Goal: Use online tool/utility: Use online tool/utility

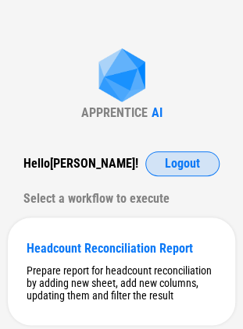
click at [158, 173] on button "Logout" at bounding box center [182, 163] width 74 height 25
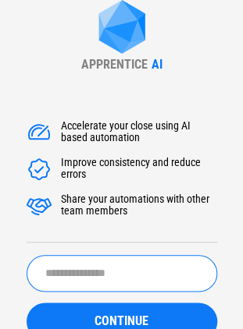
click at [76, 292] on input "text" at bounding box center [122, 273] width 190 height 37
type input "*******"
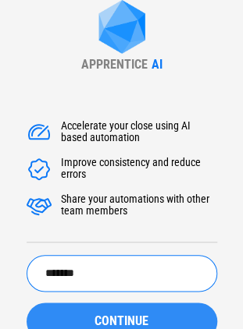
click at [76, 314] on button "CONTINUE" at bounding box center [122, 321] width 190 height 37
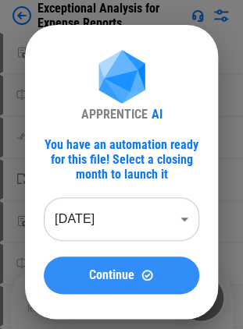
click at [90, 276] on span "Continue" at bounding box center [111, 275] width 45 height 12
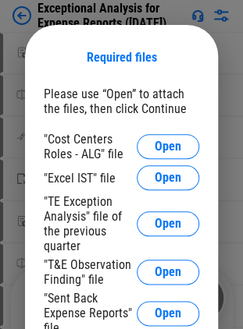
click at [90, 276] on div ""T&E Observation Finding" file" at bounding box center [90, 273] width 93 height 30
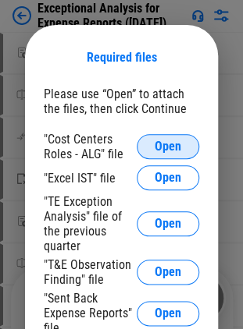
click at [172, 151] on span "Open" at bounding box center [168, 146] width 27 height 12
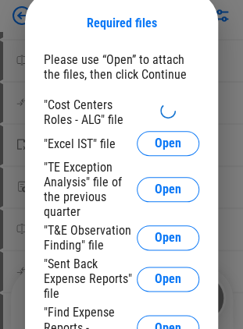
scroll to position [33, 0]
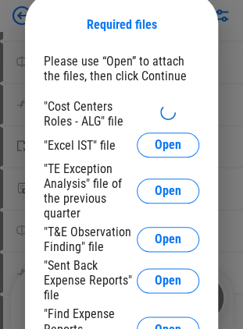
click at [91, 162] on div ""Cost Centers Roles - ALG" file "Excel IST" file Open "TE Exception Analysis" f…" at bounding box center [121, 227] width 155 height 256
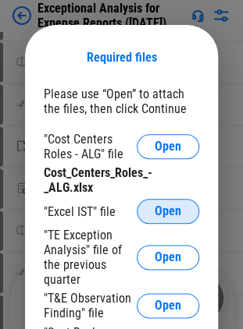
click at [156, 209] on span "Open" at bounding box center [168, 211] width 27 height 12
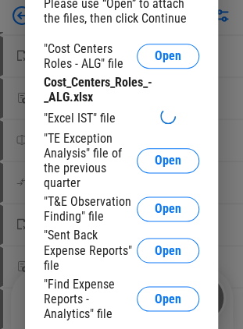
scroll to position [125, 0]
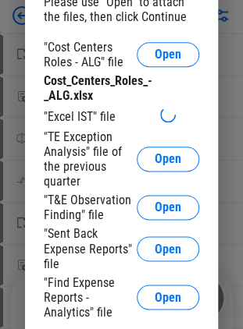
click at [102, 195] on div ""T&E Observation Finding" file" at bounding box center [90, 208] width 93 height 30
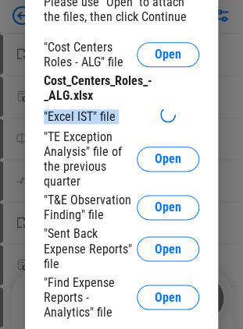
drag, startPoint x: 42, startPoint y: 116, endPoint x: 155, endPoint y: 110, distance: 112.5
click at [155, 110] on div "Required files Please use “Open” to attach the files, then click Continue "Cost…" at bounding box center [121, 167] width 193 height 468
click at [155, 110] on div ""Excel IST" file" at bounding box center [121, 116] width 155 height 19
drag, startPoint x: 45, startPoint y: 116, endPoint x: 120, endPoint y: 113, distance: 75.0
click at [120, 113] on div ""Excel IST" file" at bounding box center [121, 116] width 155 height 19
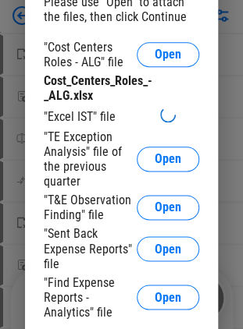
click at [164, 117] on icon at bounding box center [167, 114] width 21 height 21
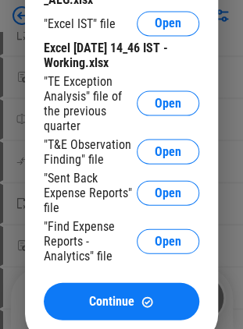
scroll to position [314, 0]
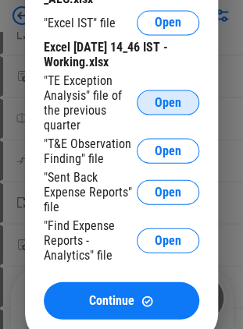
click at [161, 105] on span "Open" at bounding box center [168, 102] width 27 height 12
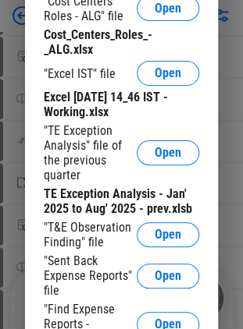
scroll to position [719, 0]
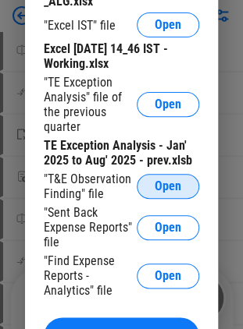
click at [158, 186] on span "Open" at bounding box center [168, 186] width 27 height 12
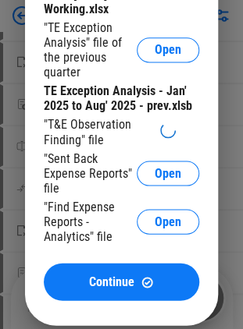
scroll to position [964, 0]
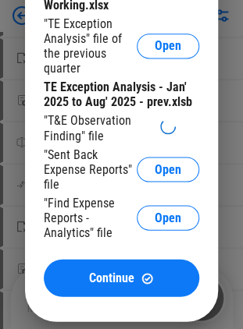
click at [101, 133] on div ""T&E Observation Finding" file" at bounding box center [90, 128] width 93 height 30
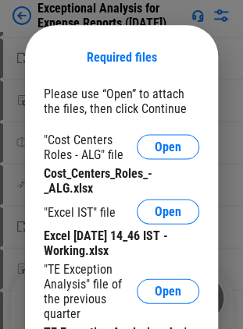
drag, startPoint x: 50, startPoint y: 125, endPoint x: 85, endPoint y: 144, distance: 39.8
click at [85, 144] on div ""Cost Centers Roles - ALG" file Open Cost_Centers_Roles_-_ALG.xlsx "Excel IST" …" at bounding box center [121, 327] width 155 height 390
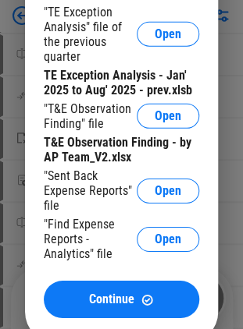
scroll to position [1222, 0]
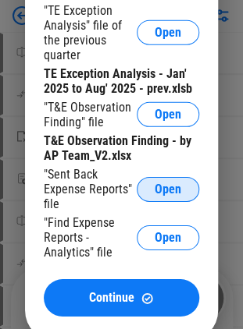
click at [159, 195] on span "Open" at bounding box center [168, 189] width 27 height 12
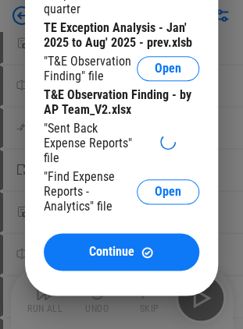
scroll to position [1524, 0]
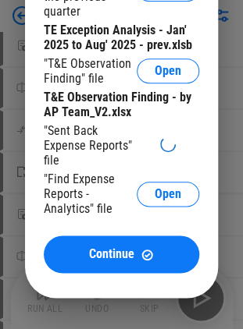
click at [94, 183] on div ""Find Expense Reports - Analytics" file" at bounding box center [90, 194] width 93 height 44
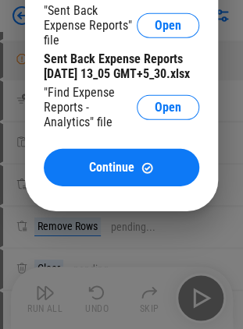
scroll to position [1932, 0]
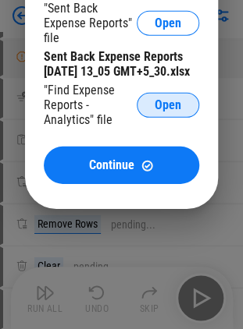
click at [164, 112] on span "Open" at bounding box center [168, 105] width 27 height 12
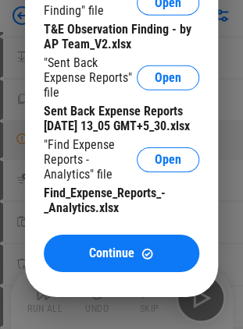
scroll to position [2803, 0]
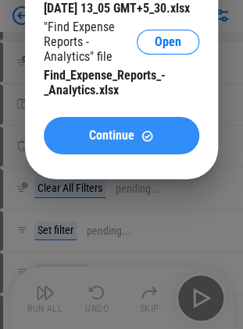
click at [101, 142] on span "Continue" at bounding box center [111, 136] width 45 height 12
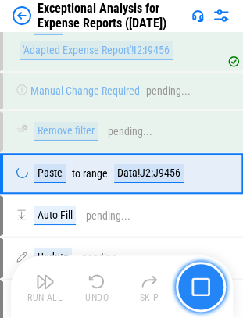
scroll to position [4194, 0]
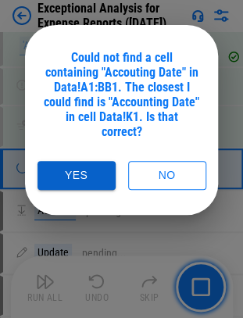
click at [59, 161] on button "Yes" at bounding box center [76, 175] width 78 height 29
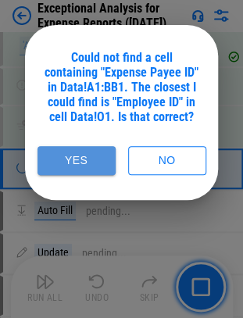
click at [73, 162] on button "Yes" at bounding box center [76, 160] width 78 height 29
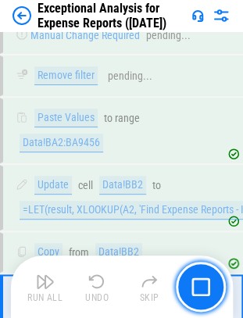
scroll to position [8781, 0]
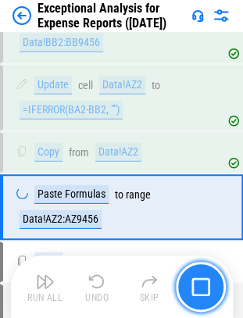
click at [204, 287] on img "button" at bounding box center [200, 286] width 19 height 19
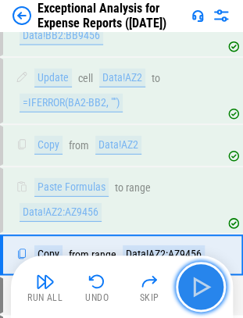
click at [204, 287] on img "button" at bounding box center [200, 286] width 25 height 25
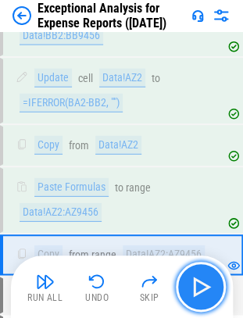
click at [204, 287] on img "button" at bounding box center [200, 286] width 25 height 25
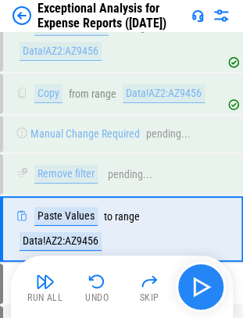
scroll to position [9335, 0]
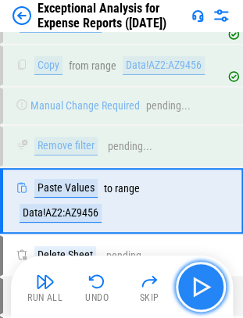
click at [204, 287] on img "button" at bounding box center [200, 286] width 25 height 25
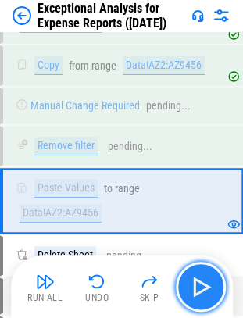
click at [212, 276] on img "button" at bounding box center [200, 286] width 25 height 25
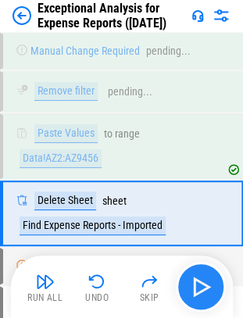
scroll to position [9401, 0]
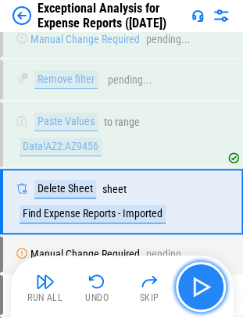
click at [208, 277] on img "button" at bounding box center [200, 286] width 25 height 25
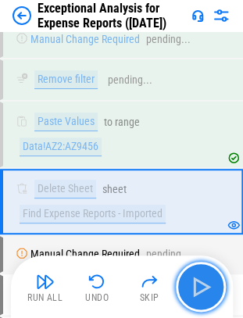
click at [208, 277] on img "button" at bounding box center [200, 286] width 25 height 25
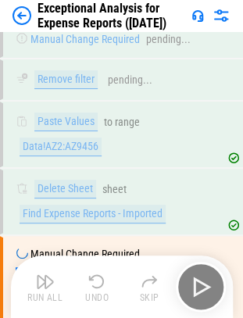
scroll to position [9488, 0]
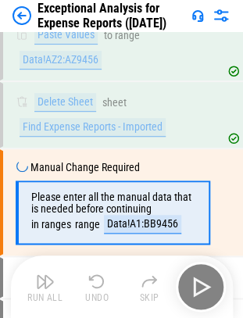
click at [208, 277] on div "Run All Undo Skip" at bounding box center [123, 286] width 206 height 50
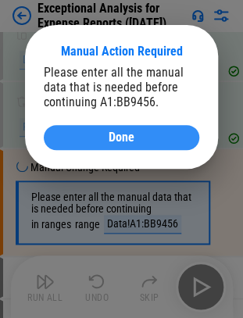
click at [89, 133] on div "Done" at bounding box center [121, 137] width 118 height 12
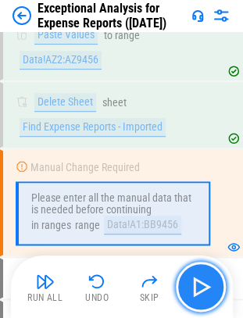
click at [189, 287] on img "button" at bounding box center [200, 286] width 25 height 25
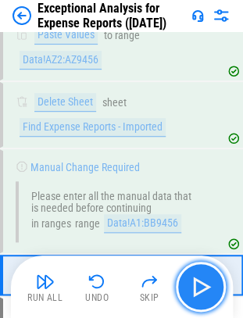
click at [193, 287] on img "button" at bounding box center [200, 286] width 25 height 25
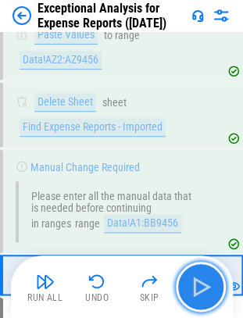
click at [197, 284] on img "button" at bounding box center [200, 286] width 25 height 25
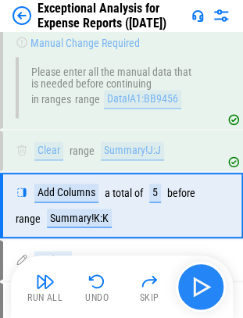
scroll to position [9614, 0]
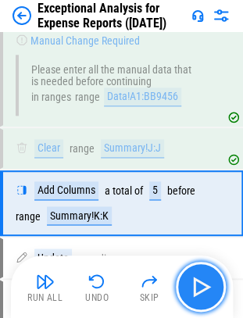
click at [198, 281] on img "button" at bounding box center [200, 286] width 25 height 25
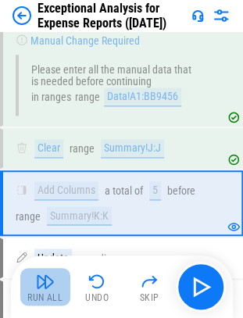
click at [46, 281] on img "button" at bounding box center [45, 281] width 19 height 19
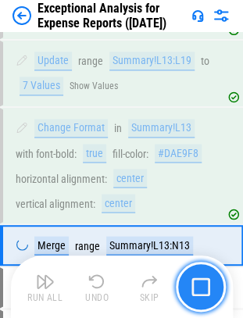
scroll to position [11164, 0]
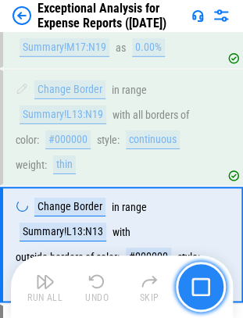
click at [201, 286] on img "button" at bounding box center [200, 286] width 19 height 19
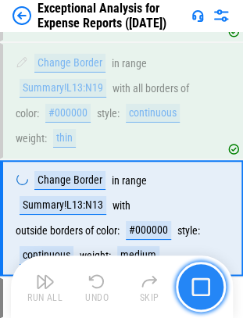
click at [201, 286] on img "button" at bounding box center [200, 286] width 19 height 19
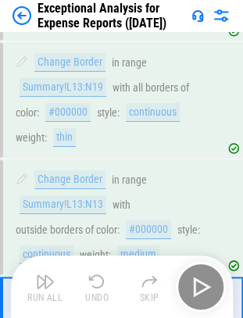
scroll to position [11547, 0]
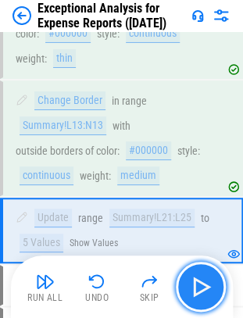
click at [201, 286] on img "button" at bounding box center [200, 286] width 25 height 25
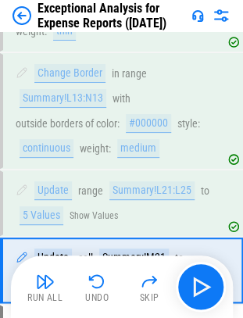
scroll to position [11625, 0]
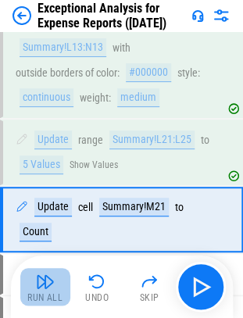
click at [51, 279] on img "button" at bounding box center [45, 281] width 19 height 19
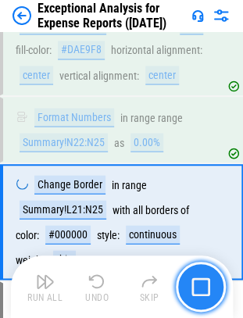
click at [200, 289] on img "button" at bounding box center [200, 286] width 19 height 19
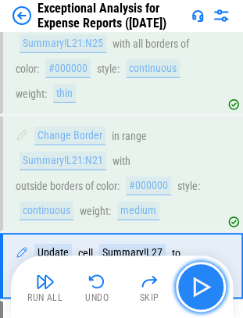
scroll to position [12149, 0]
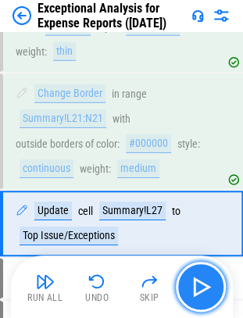
click at [200, 289] on img "button" at bounding box center [200, 286] width 25 height 25
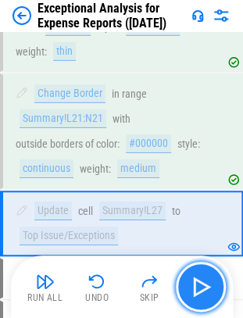
click at [200, 289] on img "button" at bounding box center [200, 286] width 25 height 25
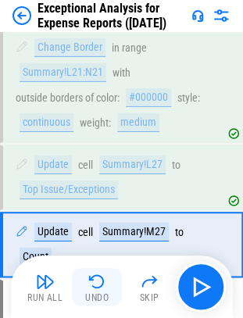
scroll to position [12215, 0]
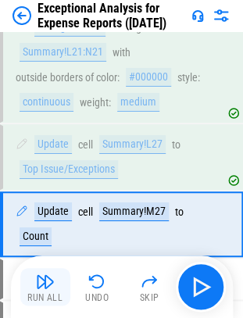
click at [55, 284] on button "Run All" at bounding box center [45, 286] width 50 height 37
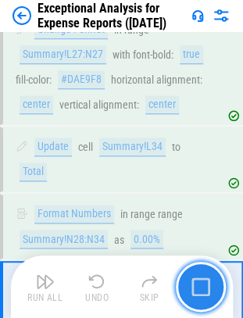
click at [195, 279] on img "button" at bounding box center [200, 286] width 19 height 19
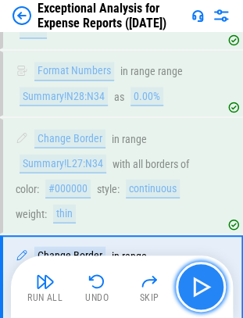
scroll to position [12714, 0]
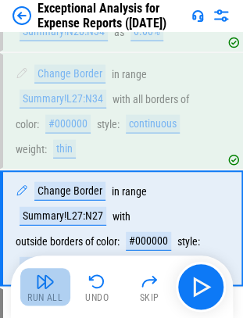
click at [41, 275] on img "button" at bounding box center [45, 281] width 19 height 19
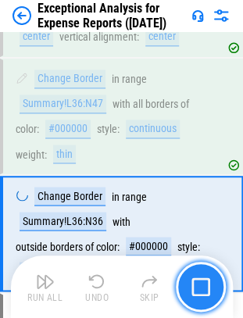
click at [201, 286] on img "button" at bounding box center [200, 286] width 19 height 19
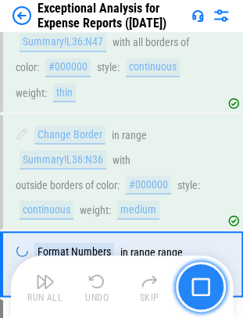
click at [201, 286] on img "button" at bounding box center [200, 286] width 19 height 19
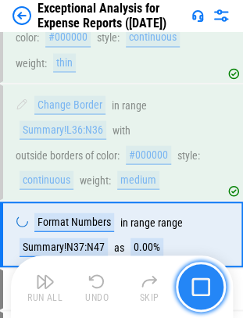
click at [201, 286] on img "button" at bounding box center [200, 286] width 19 height 19
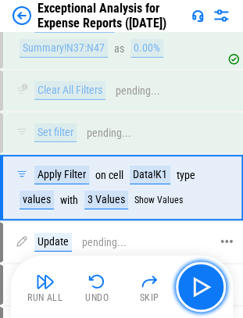
scroll to position [13594, 0]
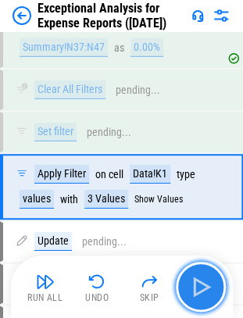
click at [190, 277] on img "button" at bounding box center [200, 286] width 25 height 25
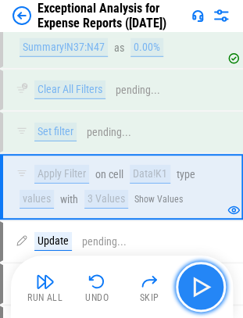
click at [190, 277] on img "button" at bounding box center [200, 286] width 25 height 25
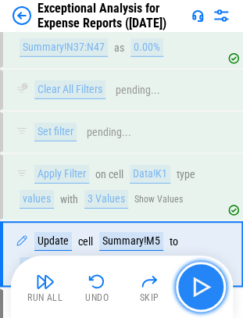
click at [198, 286] on img "button" at bounding box center [200, 286] width 25 height 25
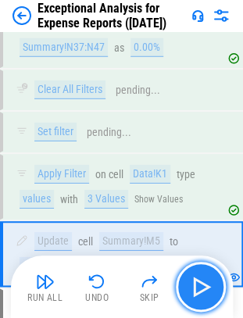
click at [198, 286] on img "button" at bounding box center [200, 286] width 25 height 25
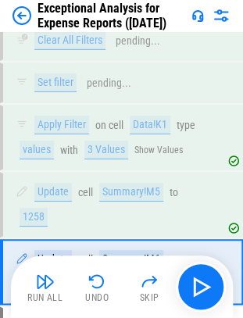
scroll to position [13679, 0]
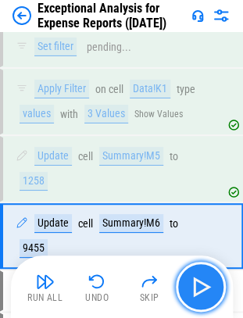
click at [204, 283] on img "button" at bounding box center [200, 286] width 25 height 25
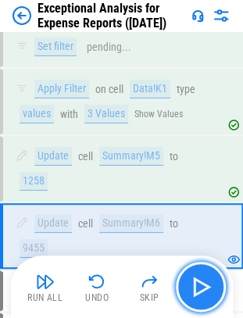
click at [204, 283] on img "button" at bounding box center [200, 286] width 25 height 25
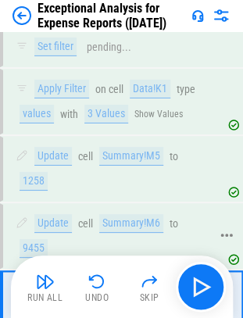
scroll to position [13745, 0]
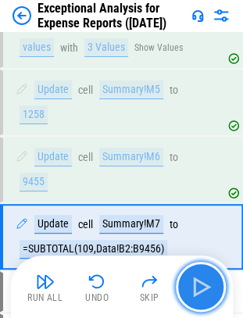
click at [198, 290] on img "button" at bounding box center [200, 286] width 25 height 25
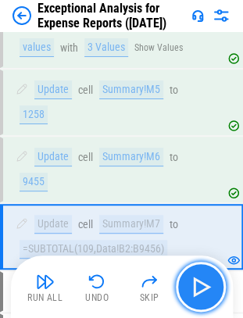
click at [198, 290] on img "button" at bounding box center [200, 286] width 25 height 25
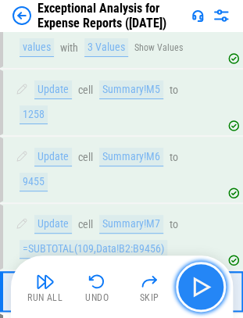
click at [198, 286] on img "button" at bounding box center [200, 286] width 25 height 25
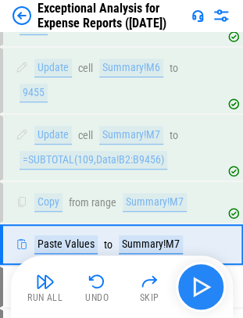
scroll to position [13841, 0]
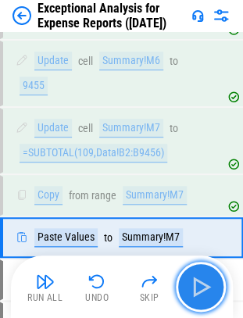
click at [198, 286] on img "button" at bounding box center [200, 286] width 25 height 25
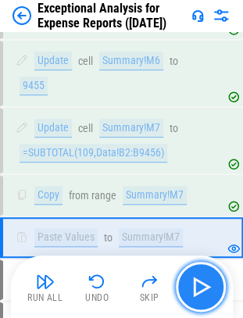
click at [202, 279] on img "button" at bounding box center [200, 286] width 25 height 25
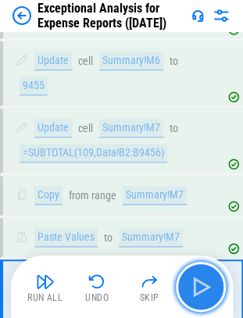
click at [202, 279] on img "button" at bounding box center [200, 286] width 25 height 25
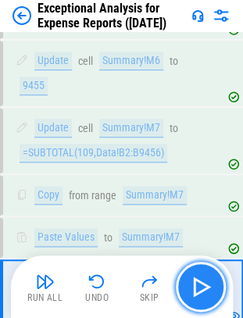
click at [186, 283] on button "button" at bounding box center [201, 286] width 50 height 50
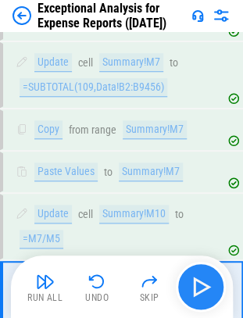
scroll to position [13962, 0]
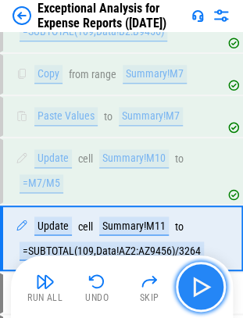
click at [186, 283] on button "button" at bounding box center [201, 286] width 50 height 50
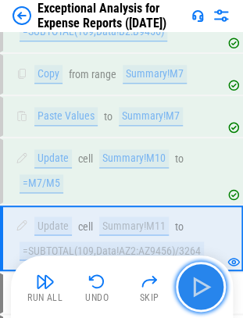
click at [192, 284] on img "button" at bounding box center [200, 286] width 25 height 25
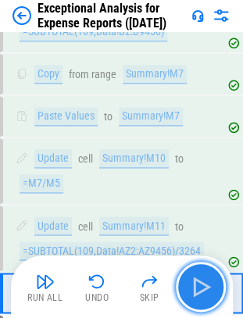
click at [192, 284] on img "button" at bounding box center [200, 286] width 25 height 25
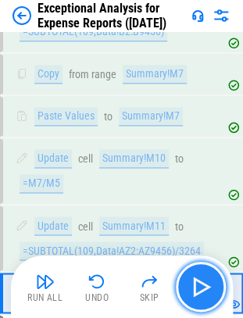
click at [192, 284] on img "button" at bounding box center [200, 286] width 25 height 25
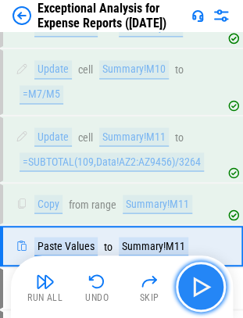
scroll to position [14058, 0]
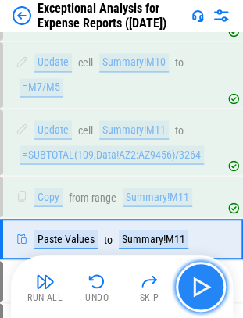
click at [192, 284] on img "button" at bounding box center [200, 286] width 25 height 25
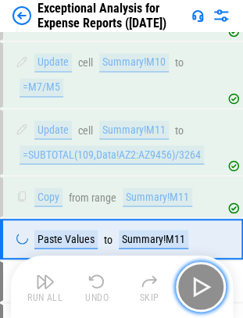
click at [192, 284] on img "button" at bounding box center [200, 286] width 25 height 25
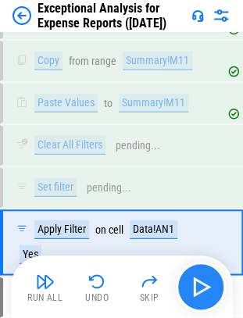
scroll to position [14196, 0]
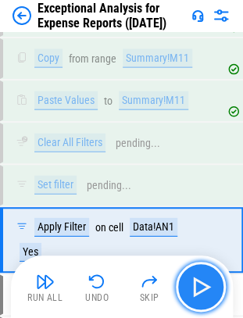
click at [192, 283] on img "button" at bounding box center [200, 286] width 25 height 25
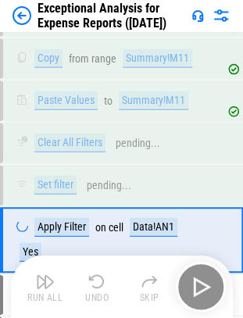
click at [192, 283] on div "Run All Undo Skip" at bounding box center [123, 286] width 206 height 50
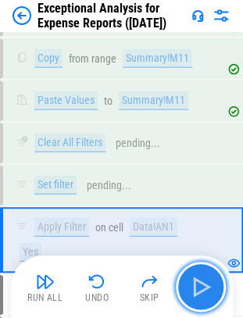
click at [192, 283] on img "button" at bounding box center [200, 286] width 25 height 25
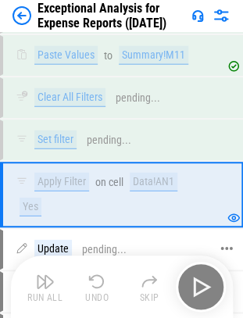
scroll to position [14253, 0]
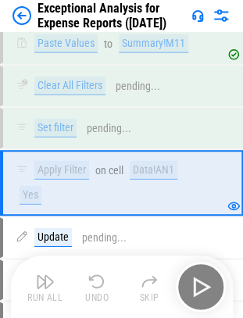
click at [91, 150] on div "Apply Filter on cell Data!AN1 Yes" at bounding box center [121, 183] width 243 height 66
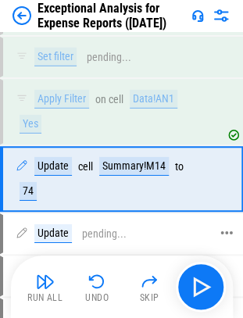
scroll to position [14294, 0]
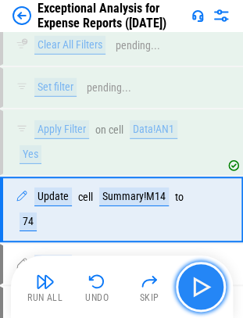
click at [200, 284] on img "button" at bounding box center [200, 286] width 25 height 25
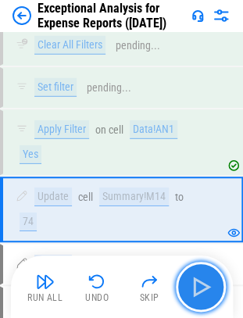
click at [200, 284] on img "button" at bounding box center [200, 286] width 25 height 25
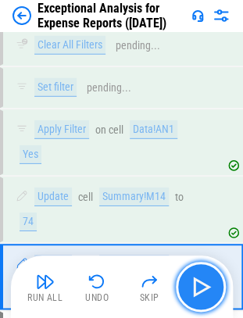
click at [200, 284] on img "button" at bounding box center [200, 286] width 25 height 25
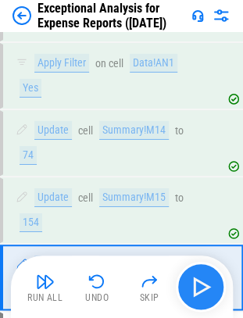
scroll to position [14371, 0]
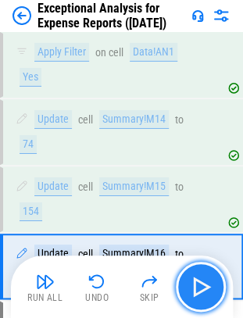
click at [200, 284] on img "button" at bounding box center [200, 286] width 25 height 25
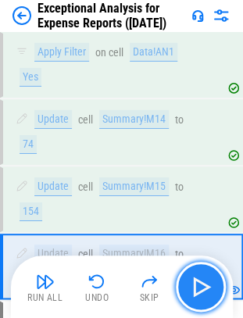
click at [192, 281] on img "button" at bounding box center [200, 286] width 25 height 25
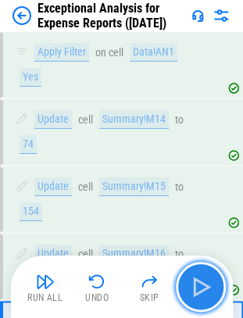
click at [192, 281] on img "button" at bounding box center [200, 286] width 25 height 25
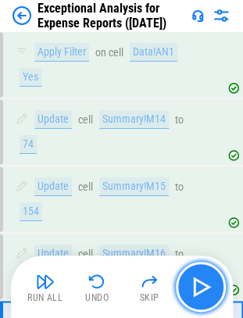
click at [192, 279] on img "button" at bounding box center [200, 286] width 25 height 25
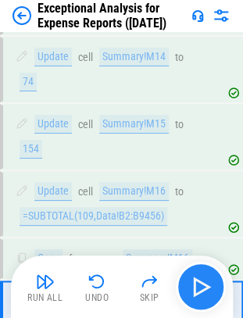
scroll to position [14467, 0]
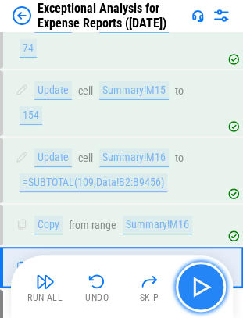
click at [192, 279] on img "button" at bounding box center [200, 286] width 25 height 25
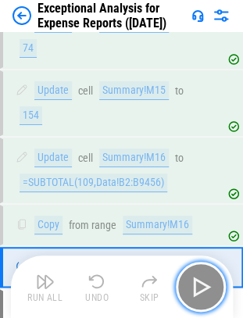
click at [192, 279] on img "button" at bounding box center [200, 286] width 25 height 25
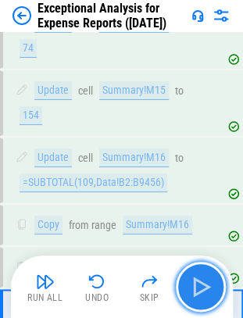
click at [192, 279] on img "button" at bounding box center [200, 286] width 25 height 25
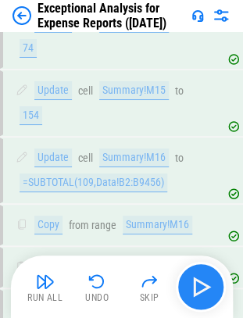
scroll to position [14588, 0]
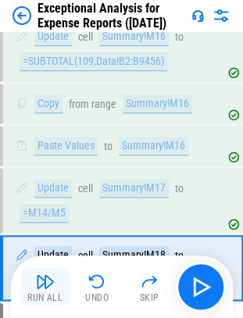
click at [50, 297] on div "Run All" at bounding box center [44, 297] width 35 height 9
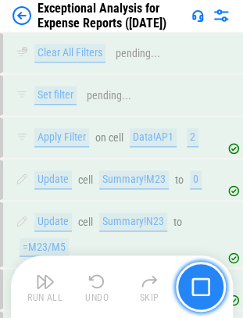
scroll to position [15550, 0]
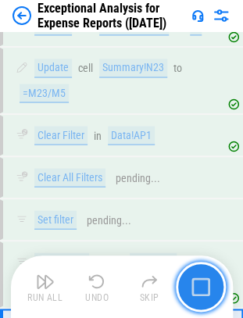
click at [199, 285] on img "button" at bounding box center [200, 286] width 19 height 19
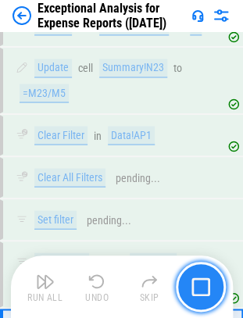
click at [199, 285] on img "button" at bounding box center [200, 286] width 19 height 19
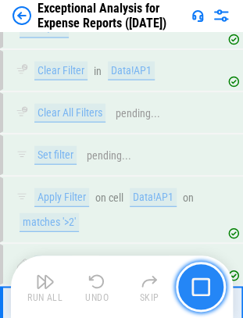
scroll to position [15658, 0]
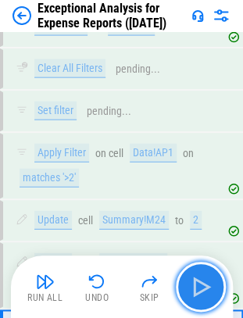
click at [199, 285] on img "button" at bounding box center [200, 286] width 25 height 25
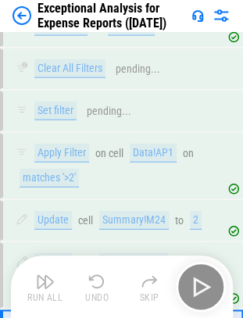
click at [199, 285] on div "Run All Undo Skip" at bounding box center [123, 286] width 206 height 50
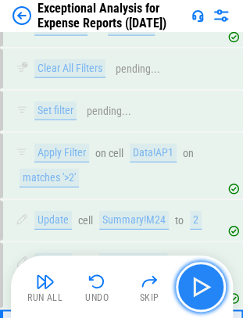
click at [196, 286] on img "button" at bounding box center [200, 286] width 25 height 25
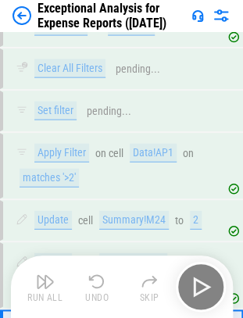
click at [203, 286] on div "Run All Undo Skip" at bounding box center [123, 286] width 206 height 50
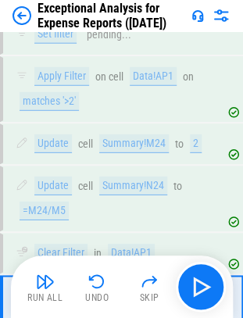
scroll to position [15767, 0]
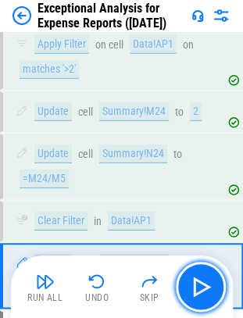
click at [203, 286] on img "button" at bounding box center [200, 286] width 25 height 25
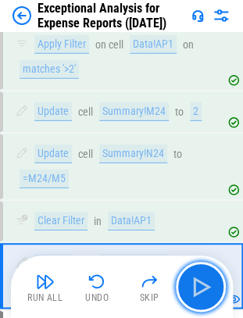
click at [203, 286] on img "button" at bounding box center [200, 286] width 25 height 25
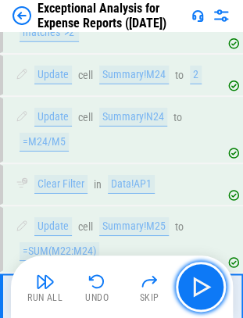
click at [203, 286] on img "button" at bounding box center [200, 286] width 25 height 25
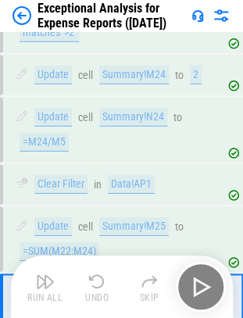
scroll to position [15833, 0]
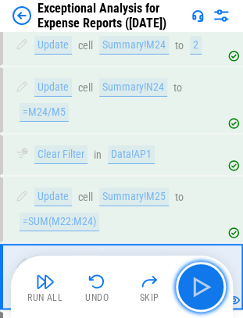
click at [203, 286] on img "button" at bounding box center [200, 286] width 25 height 25
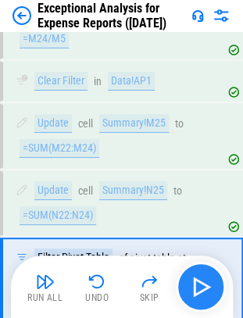
scroll to position [15930, 0]
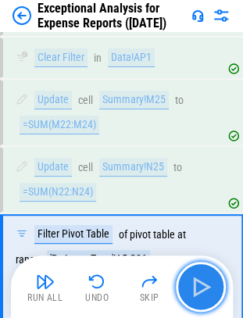
click at [201, 283] on img "button" at bounding box center [200, 286] width 25 height 25
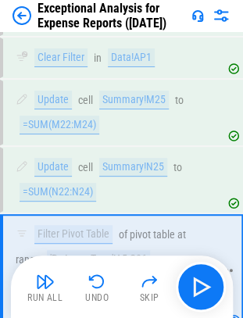
click at [167, 306] on button "Show Values" at bounding box center [168, 311] width 48 height 11
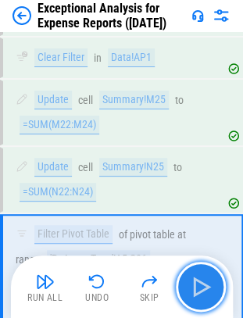
click at [186, 283] on button "button" at bounding box center [201, 286] width 50 height 50
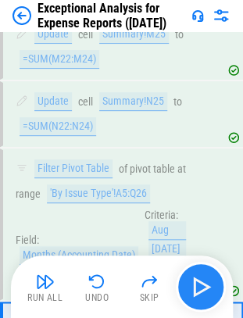
scroll to position [16052, 0]
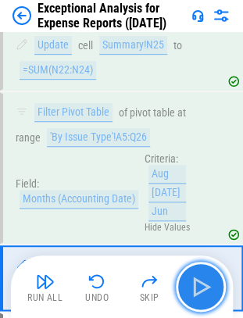
click at [186, 283] on button "button" at bounding box center [201, 286] width 50 height 50
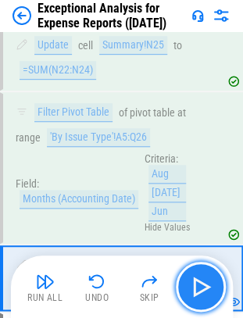
click at [202, 280] on img "button" at bounding box center [200, 286] width 25 height 25
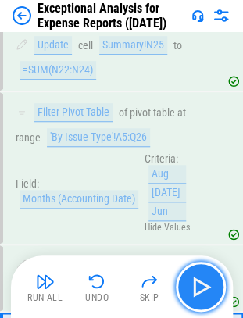
click at [202, 280] on img "button" at bounding box center [200, 286] width 25 height 25
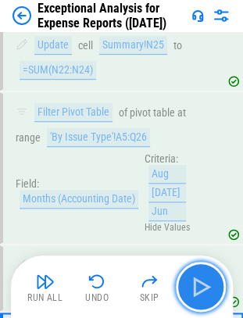
click at [202, 280] on img "button" at bounding box center [200, 286] width 25 height 25
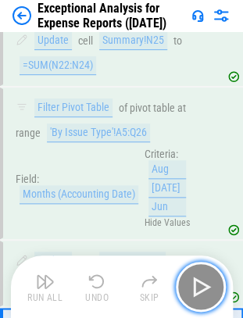
click at [202, 280] on img "button" at bounding box center [200, 286] width 25 height 25
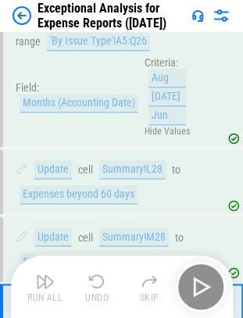
scroll to position [16160, 0]
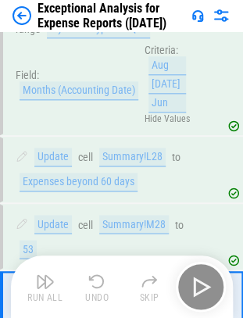
click at [202, 280] on div "Run All Undo Skip" at bounding box center [123, 286] width 206 height 50
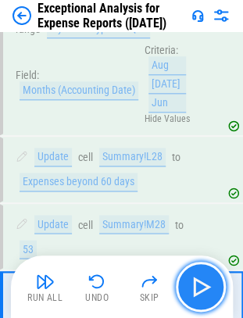
click at [202, 280] on img "button" at bounding box center [200, 286] width 25 height 25
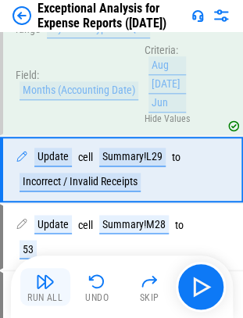
click at [45, 286] on img "button" at bounding box center [45, 281] width 19 height 19
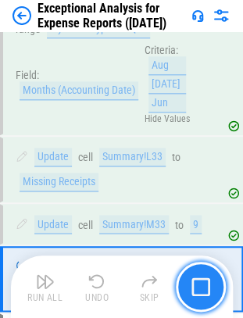
click at [193, 287] on img "button" at bounding box center [200, 286] width 19 height 19
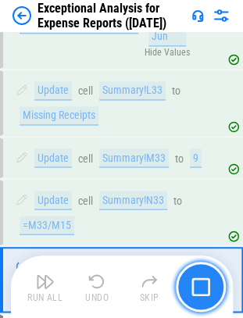
click at [193, 287] on img "button" at bounding box center [200, 286] width 19 height 19
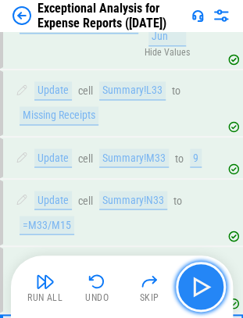
scroll to position [16294, 0]
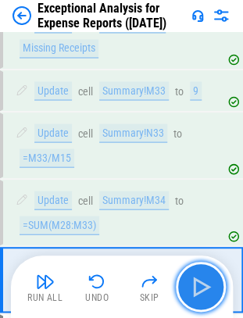
click at [193, 287] on img "button" at bounding box center [200, 286] width 25 height 25
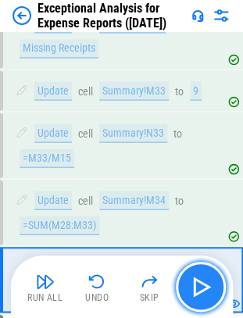
click at [192, 281] on img "button" at bounding box center [200, 286] width 25 height 25
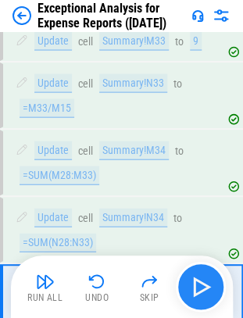
scroll to position [16384, 0]
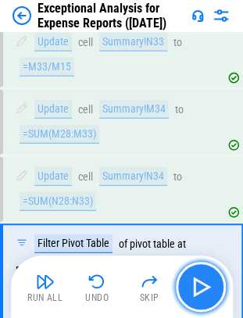
click at [192, 281] on img "button" at bounding box center [200, 286] width 25 height 25
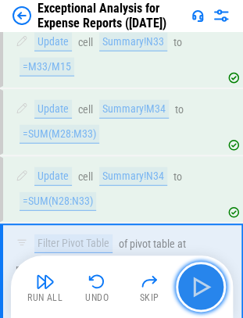
click at [207, 290] on img "button" at bounding box center [200, 286] width 25 height 25
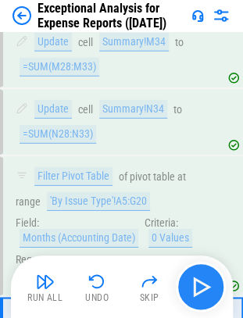
scroll to position [16529, 0]
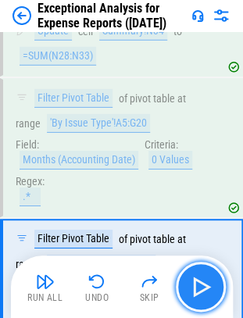
click at [201, 286] on img "button" at bounding box center [200, 286] width 25 height 25
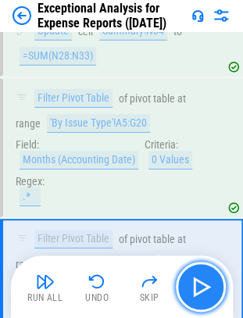
click at [194, 281] on img "button" at bounding box center [200, 286] width 25 height 25
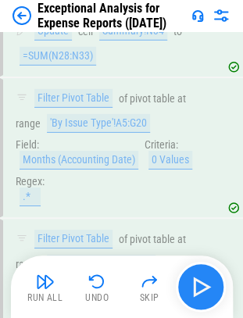
scroll to position [16614, 0]
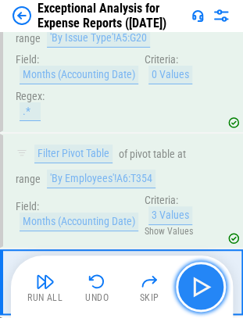
click at [202, 283] on img "button" at bounding box center [200, 286] width 25 height 25
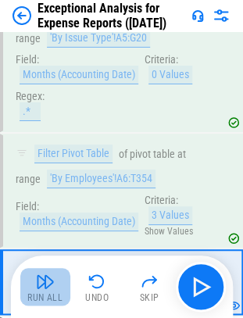
click at [41, 283] on img "button" at bounding box center [45, 281] width 19 height 19
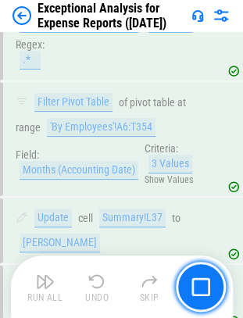
scroll to position [16723, 0]
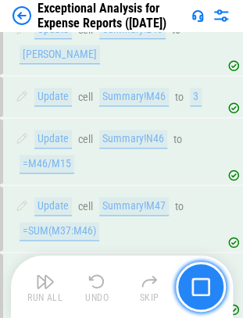
click at [203, 283] on img "button" at bounding box center [200, 286] width 19 height 19
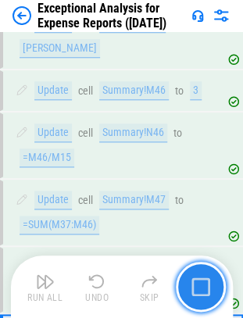
click at [203, 283] on img "button" at bounding box center [200, 286] width 19 height 19
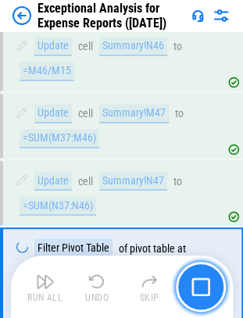
click at [203, 283] on img "button" at bounding box center [200, 286] width 19 height 19
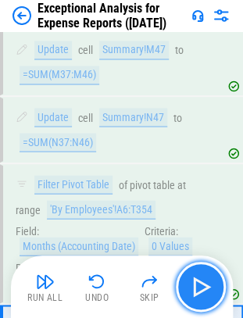
scroll to position [17050, 0]
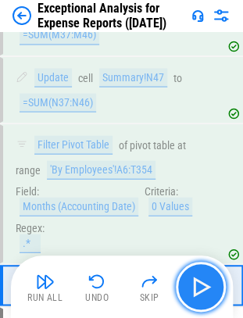
click at [203, 284] on img "button" at bounding box center [200, 286] width 25 height 25
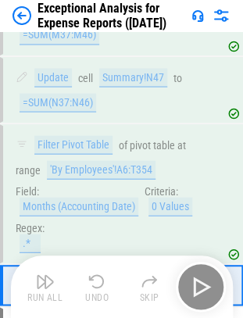
click at [203, 284] on div "Run All Undo Skip" at bounding box center [123, 286] width 206 height 50
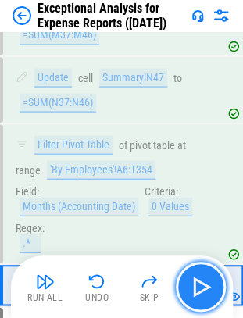
click at [203, 284] on img "button" at bounding box center [200, 286] width 25 height 25
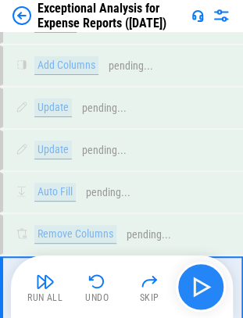
scroll to position [17368, 0]
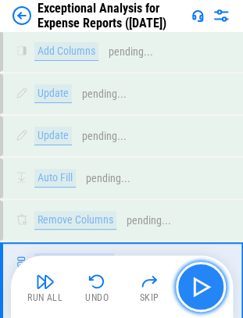
click at [192, 281] on img "button" at bounding box center [200, 286] width 25 height 25
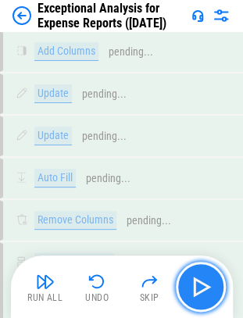
click at [183, 278] on button "button" at bounding box center [201, 286] width 50 height 50
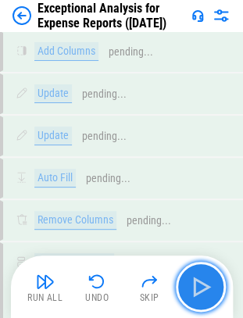
click at [201, 283] on img "button" at bounding box center [200, 286] width 25 height 25
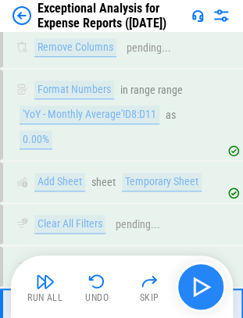
scroll to position [17584, 0]
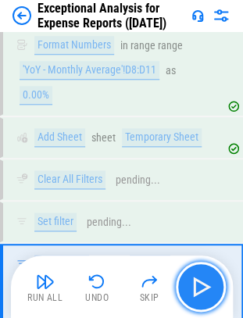
click at [214, 296] on button "button" at bounding box center [201, 286] width 50 height 50
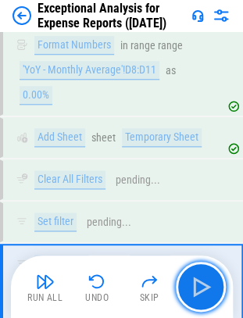
click at [204, 292] on img "button" at bounding box center [200, 286] width 25 height 25
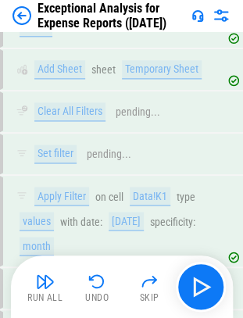
scroll to position [17748, 0]
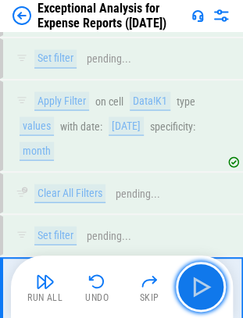
click at [204, 292] on img "button" at bounding box center [200, 286] width 25 height 25
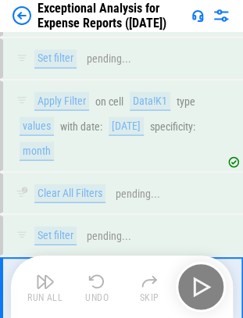
click at [204, 292] on div "Run All Undo Skip" at bounding box center [123, 286] width 206 height 50
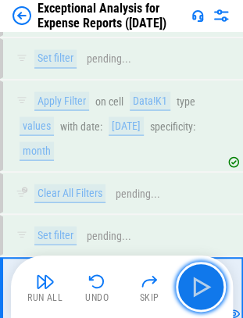
click at [204, 292] on img "button" at bounding box center [200, 286] width 25 height 25
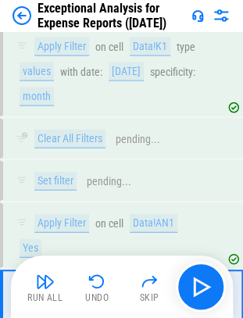
scroll to position [17814, 0]
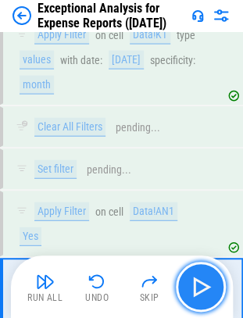
click at [201, 286] on img "button" at bounding box center [200, 286] width 25 height 25
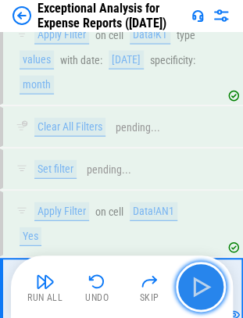
click at [201, 286] on img "button" at bounding box center [200, 286] width 25 height 25
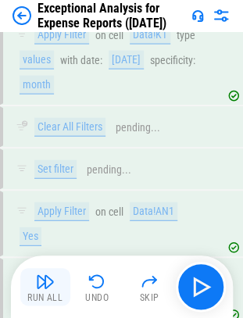
click at [48, 285] on img "button" at bounding box center [45, 281] width 19 height 19
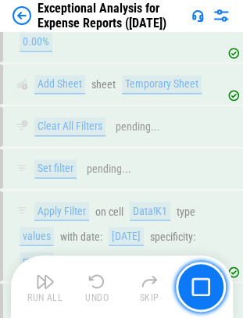
scroll to position [17748, 0]
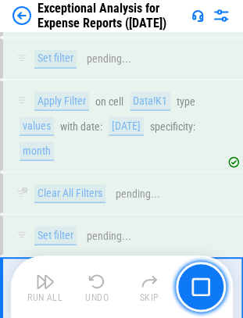
click at [56, 268] on div "Apply Filter on cell Data!AN1 Yes" at bounding box center [113, 290] width 194 height 44
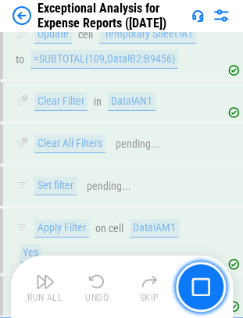
scroll to position [18115, 0]
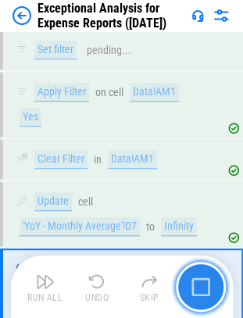
click at [198, 278] on img "button" at bounding box center [200, 286] width 19 height 19
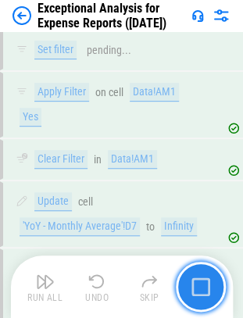
click at [198, 278] on img "button" at bounding box center [200, 286] width 19 height 19
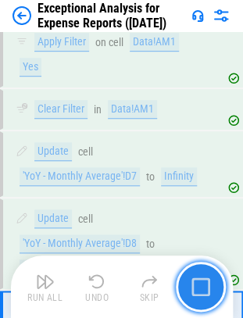
click at [198, 278] on img "button" at bounding box center [200, 286] width 19 height 19
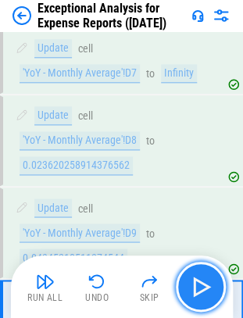
scroll to position [18376, 0]
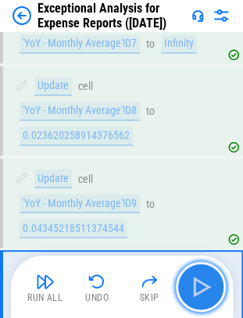
click at [198, 271] on button "button" at bounding box center [201, 286] width 50 height 50
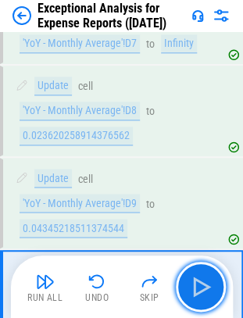
click at [198, 272] on button "button" at bounding box center [201, 286] width 50 height 50
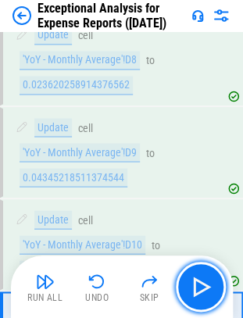
scroll to position [18468, 0]
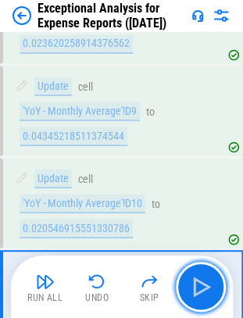
click at [198, 272] on button "button" at bounding box center [201, 286] width 50 height 50
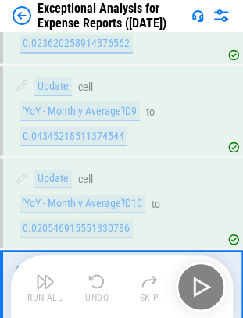
click at [198, 272] on div "Run All Undo Skip" at bounding box center [123, 286] width 206 height 50
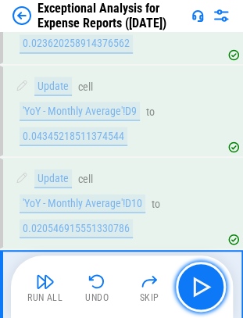
click at [198, 272] on button "button" at bounding box center [201, 286] width 50 height 50
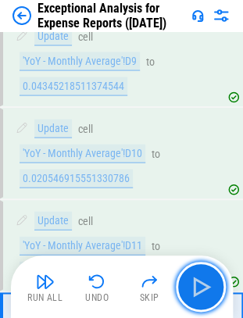
scroll to position [18559, 0]
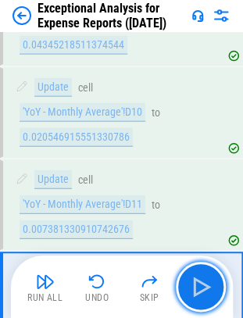
click at [198, 272] on button "button" at bounding box center [201, 286] width 50 height 50
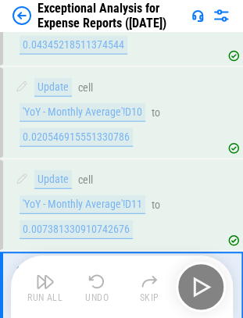
click at [198, 272] on div "Run All Undo Skip" at bounding box center [123, 286] width 206 height 50
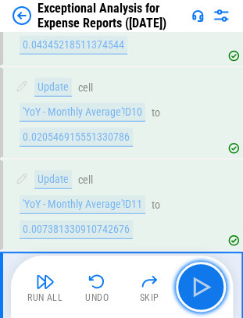
click at [198, 272] on button "button" at bounding box center [201, 286] width 50 height 50
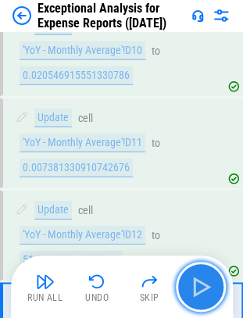
click at [201, 281] on img "button" at bounding box center [200, 286] width 25 height 25
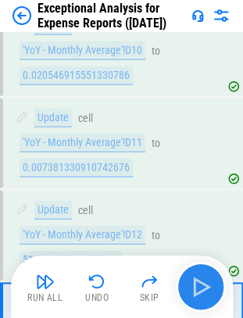
scroll to position [18650, 0]
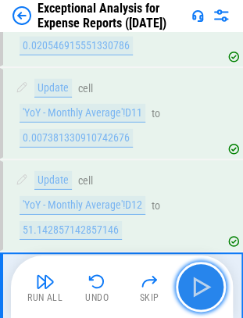
click at [201, 281] on img "button" at bounding box center [200, 286] width 25 height 25
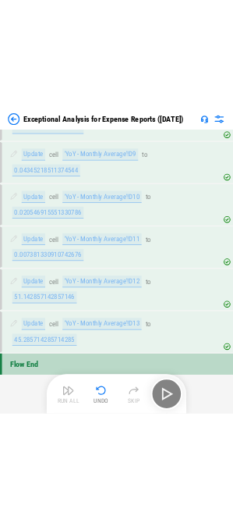
scroll to position [19313, 0]
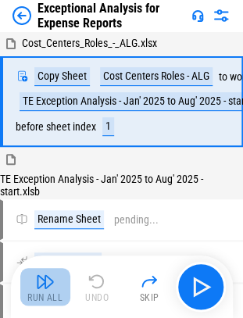
click at [46, 300] on div "Run All" at bounding box center [44, 297] width 35 height 9
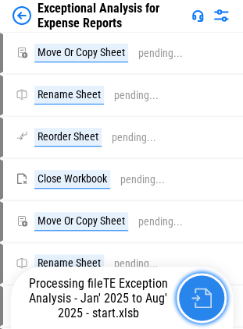
click at [192, 297] on img "button" at bounding box center [201, 298] width 20 height 20
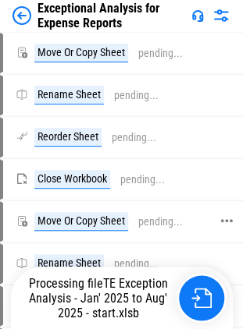
click at [74, 218] on div "Move Or Copy Sheet" at bounding box center [81, 221] width 94 height 19
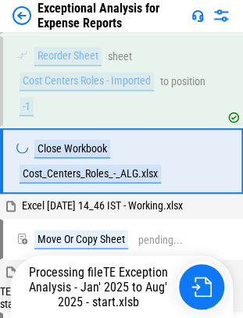
scroll to position [256, 0]
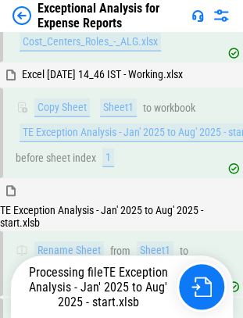
scroll to position [622, 0]
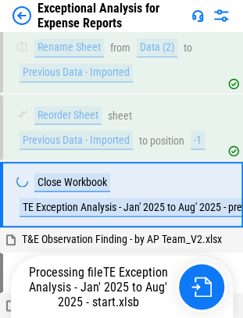
scroll to position [1016, 0]
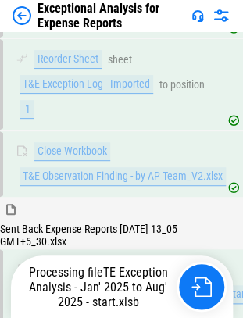
scroll to position [1485, 0]
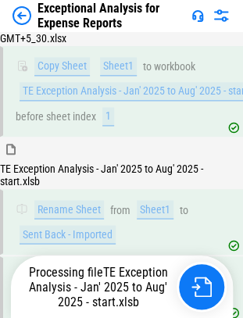
scroll to position [1827, 0]
